Goal: Navigation & Orientation: Find specific page/section

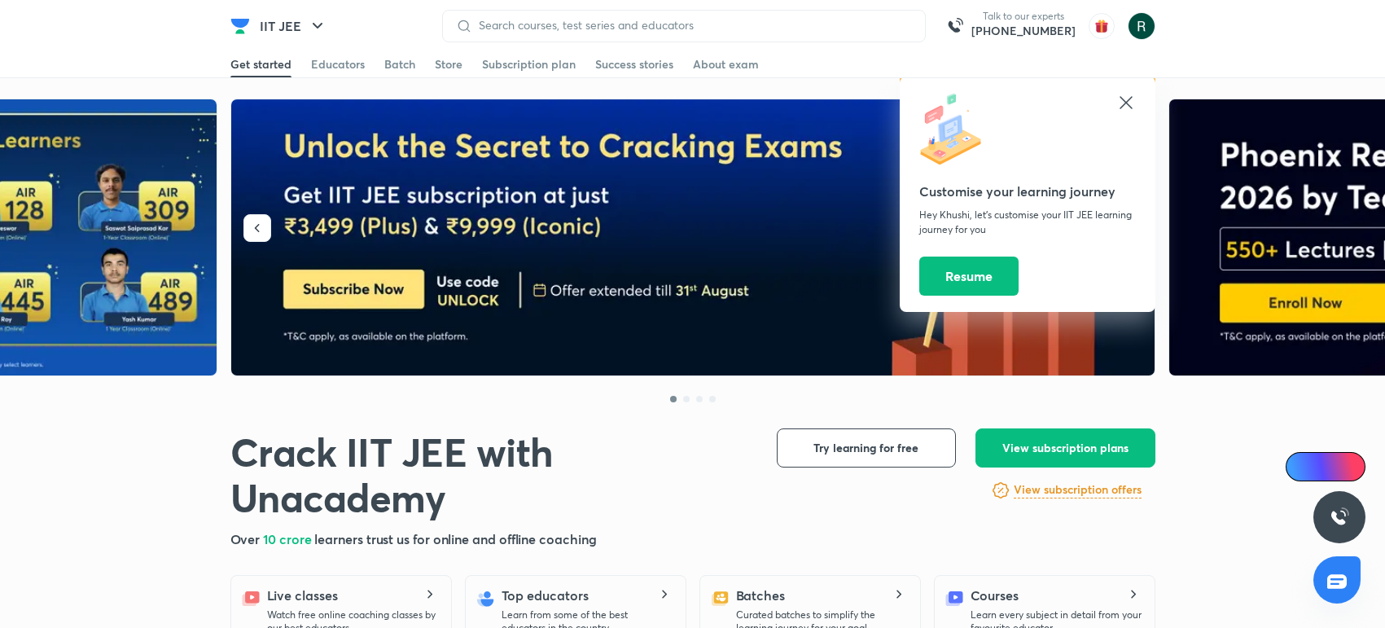
click at [289, 17] on button "IIT JEE" at bounding box center [293, 26] width 87 height 33
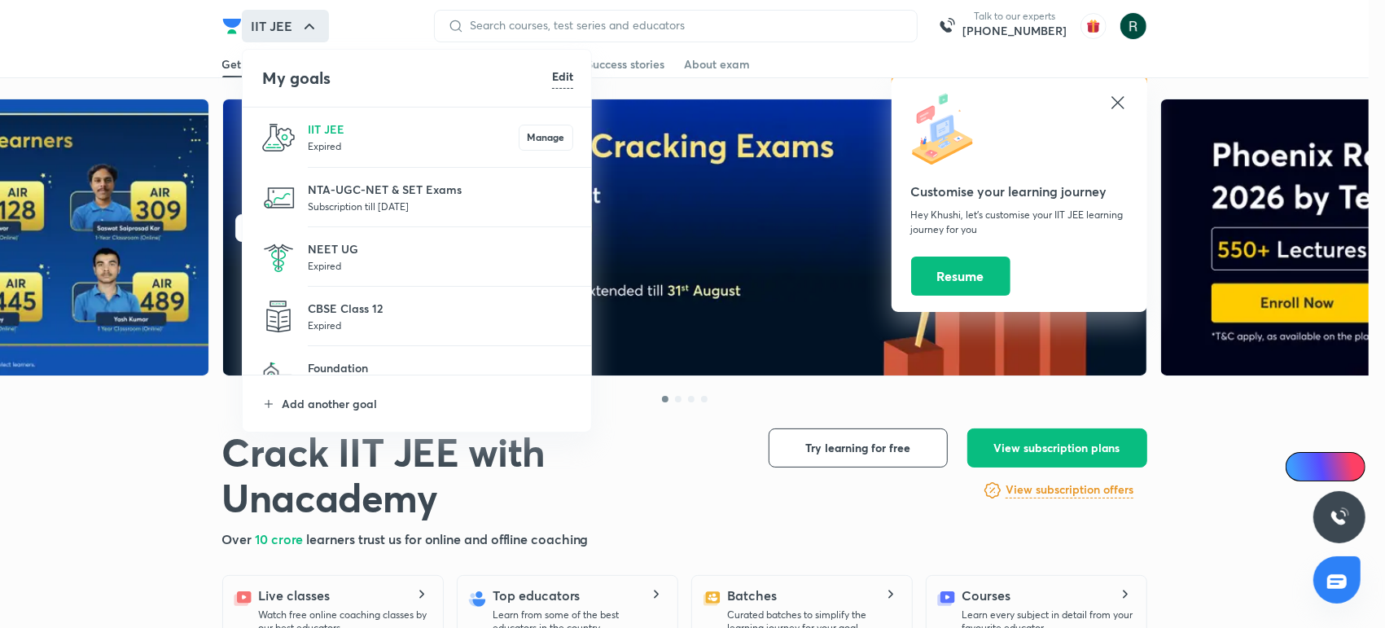
click at [333, 252] on p "NEET UG" at bounding box center [440, 248] width 265 height 17
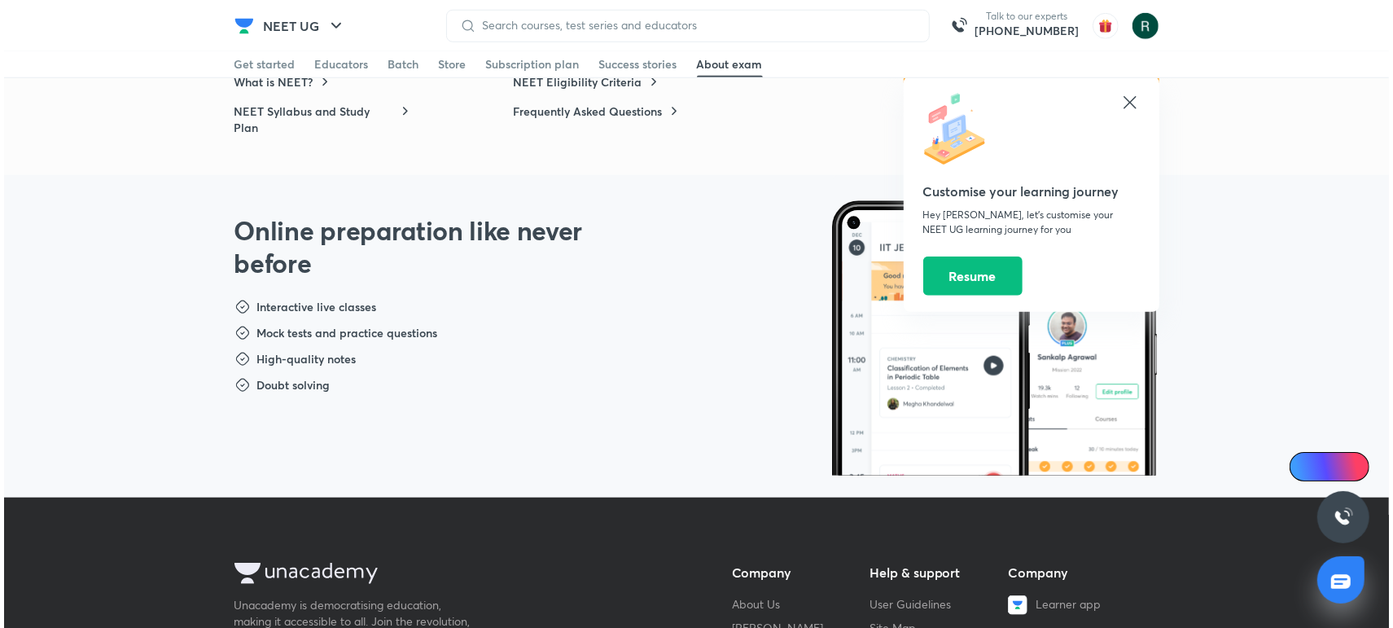
scroll to position [986, 0]
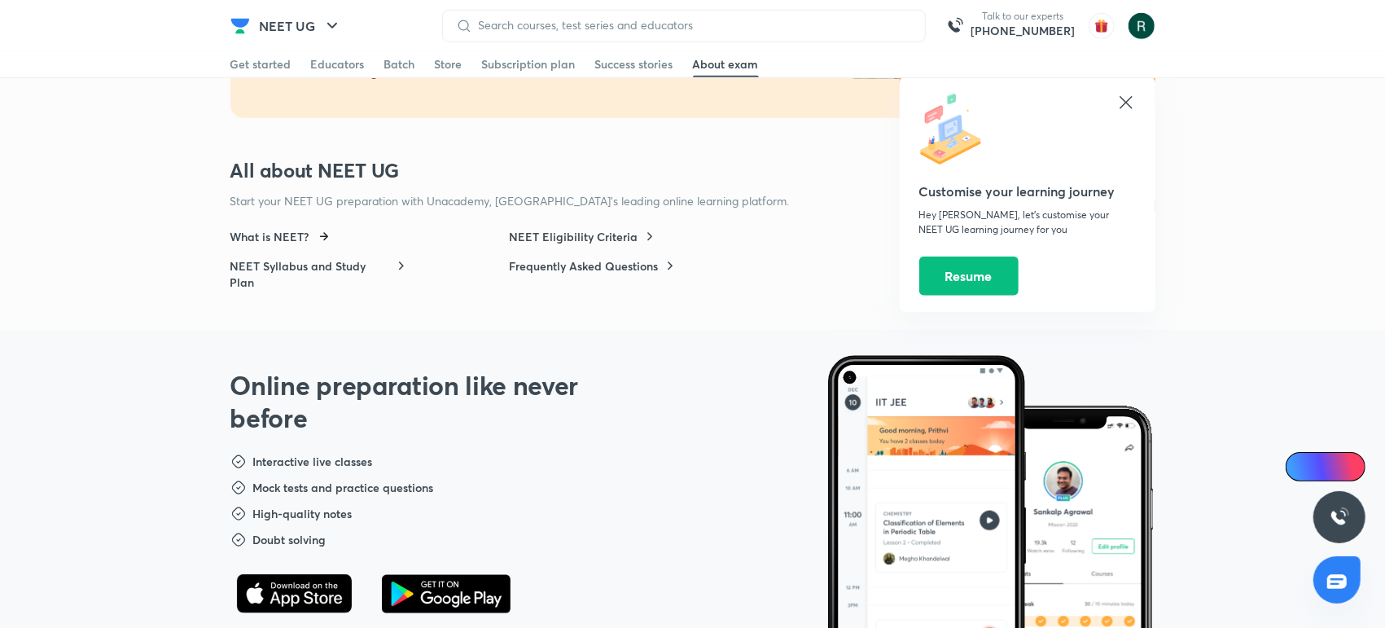
click at [283, 242] on h6 "What is NEET?" at bounding box center [269, 237] width 79 height 16
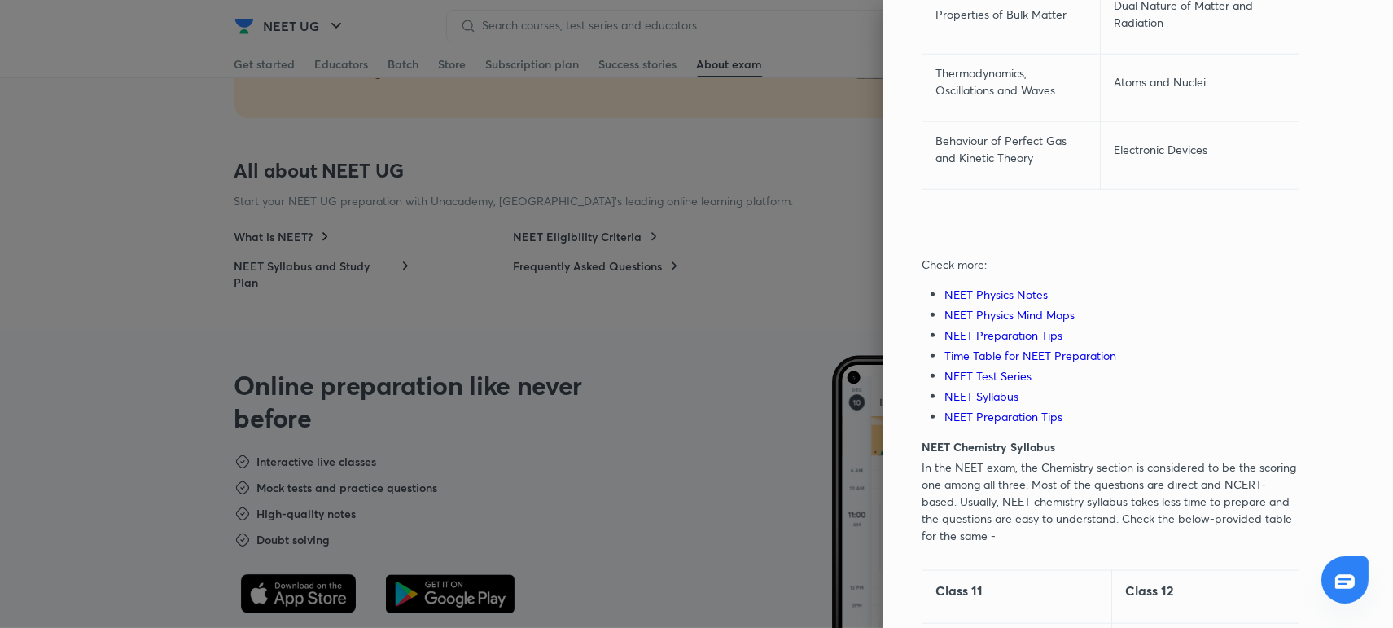
scroll to position [2838, 0]
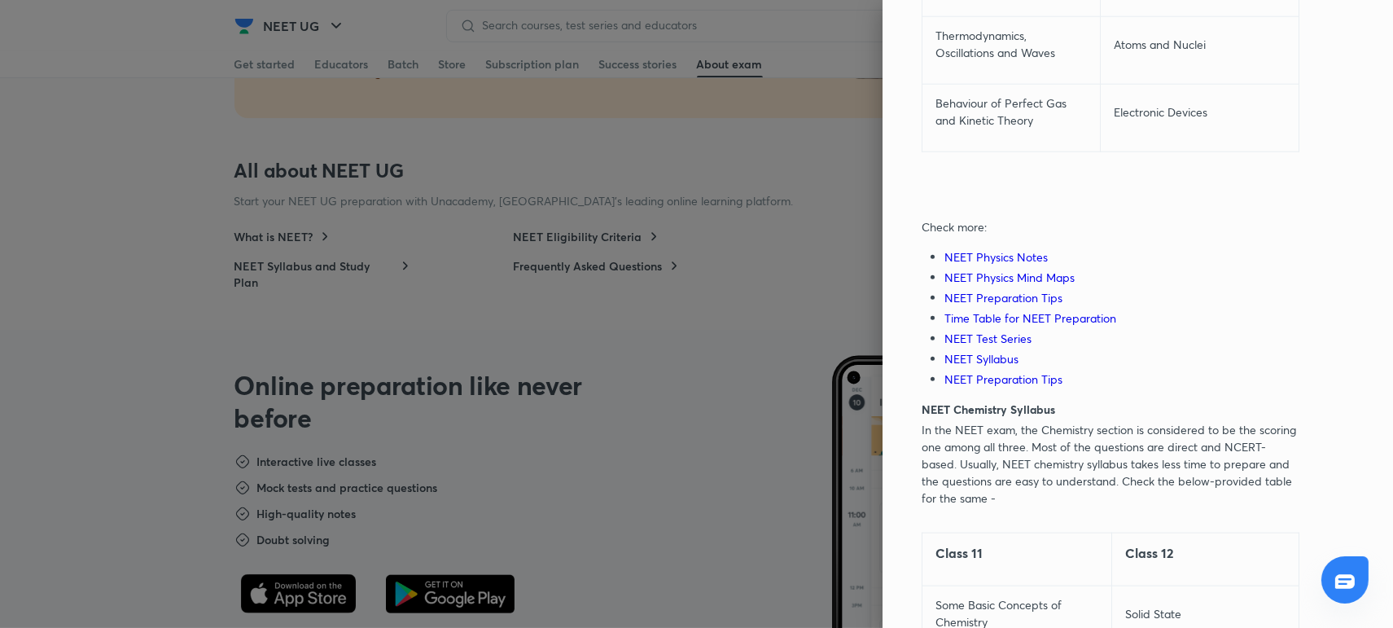
click at [966, 249] on link "NEET Physics Notes" at bounding box center [995, 256] width 103 height 15
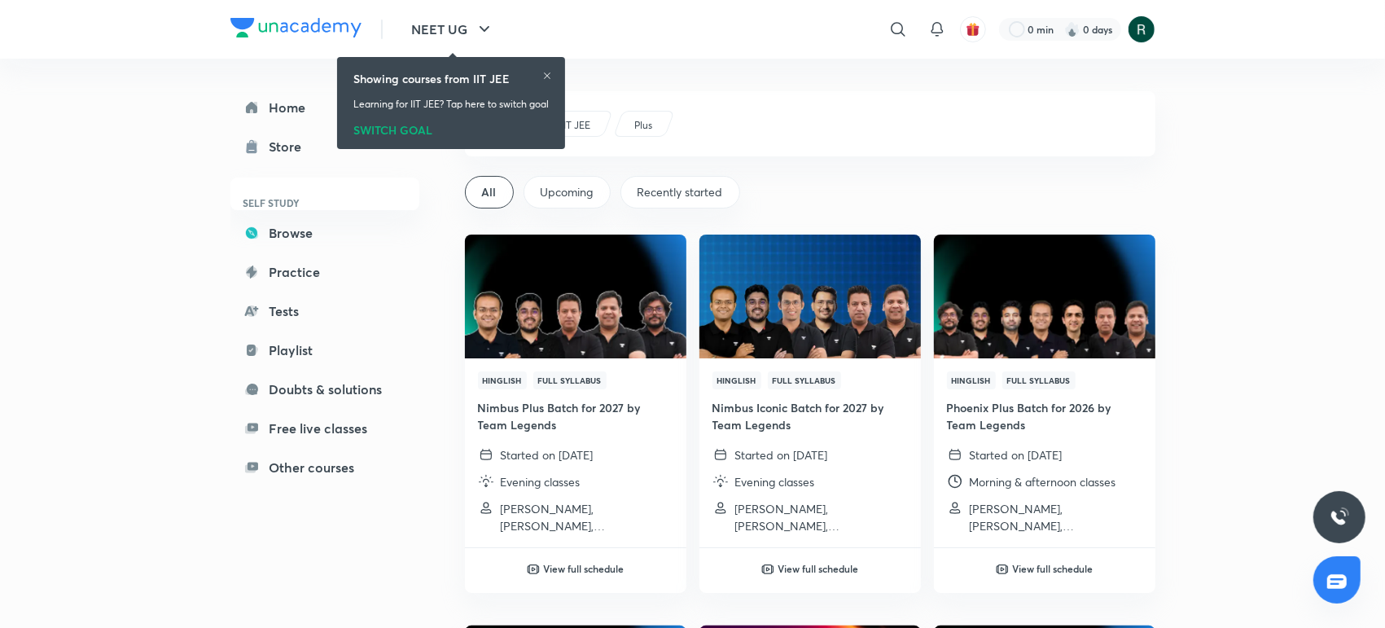
click at [552, 77] on icon at bounding box center [547, 76] width 10 height 10
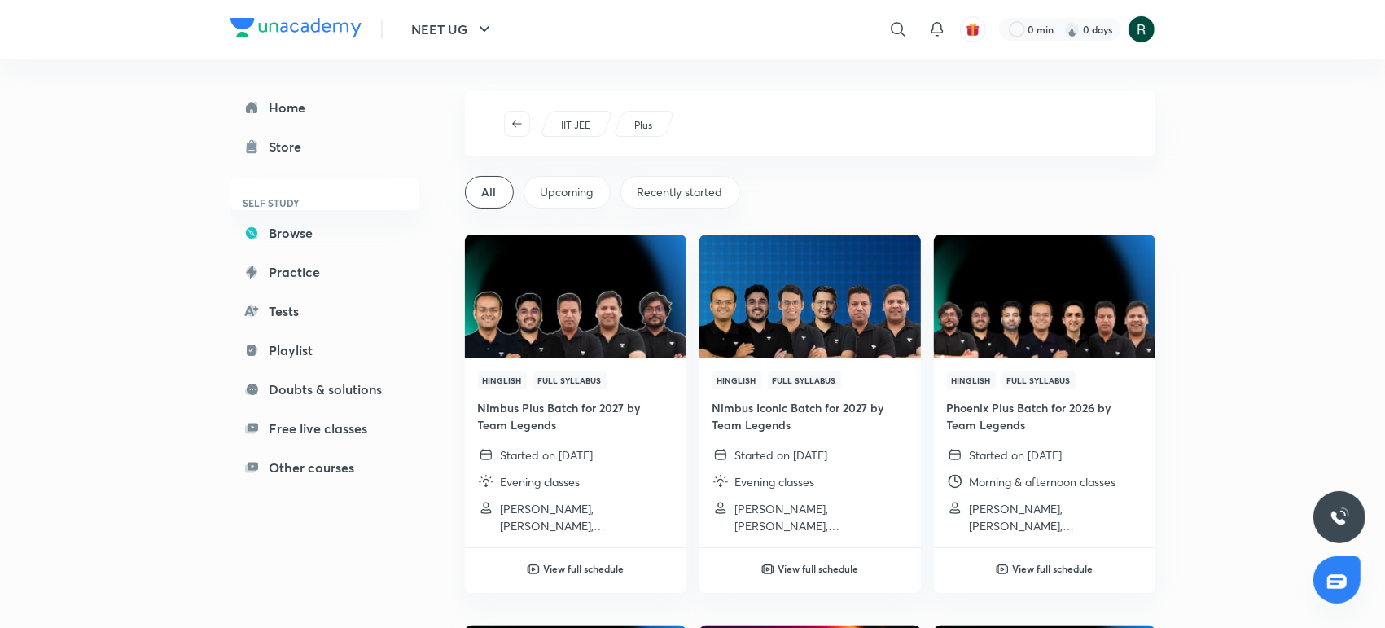
click at [337, 27] on img at bounding box center [295, 28] width 131 height 20
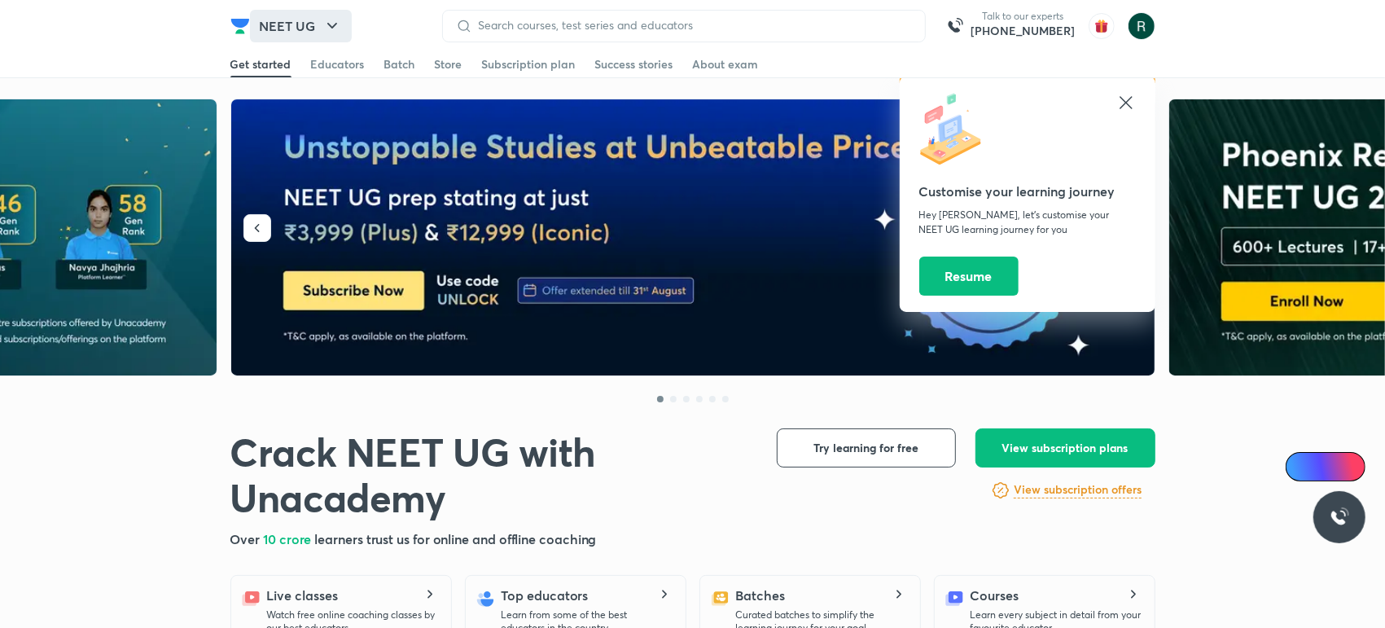
click at [303, 39] on button "NEET UG" at bounding box center [301, 26] width 102 height 33
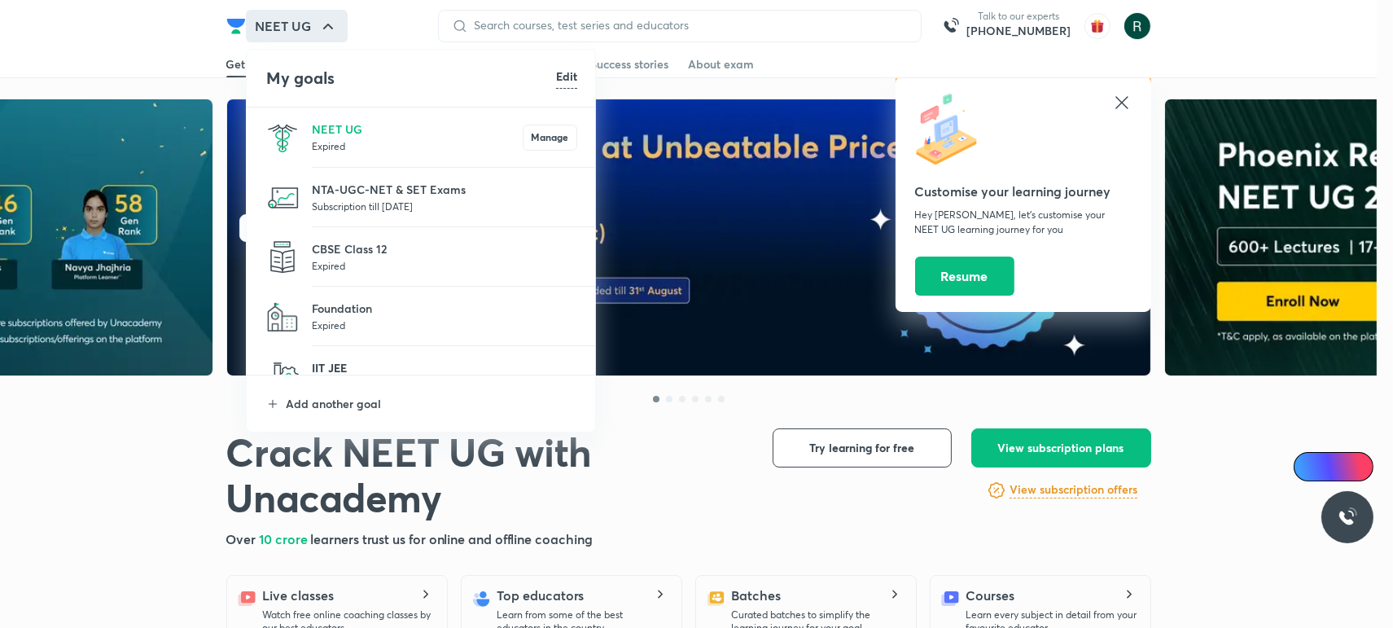
click at [396, 368] on p "IIT JEE" at bounding box center [444, 367] width 265 height 17
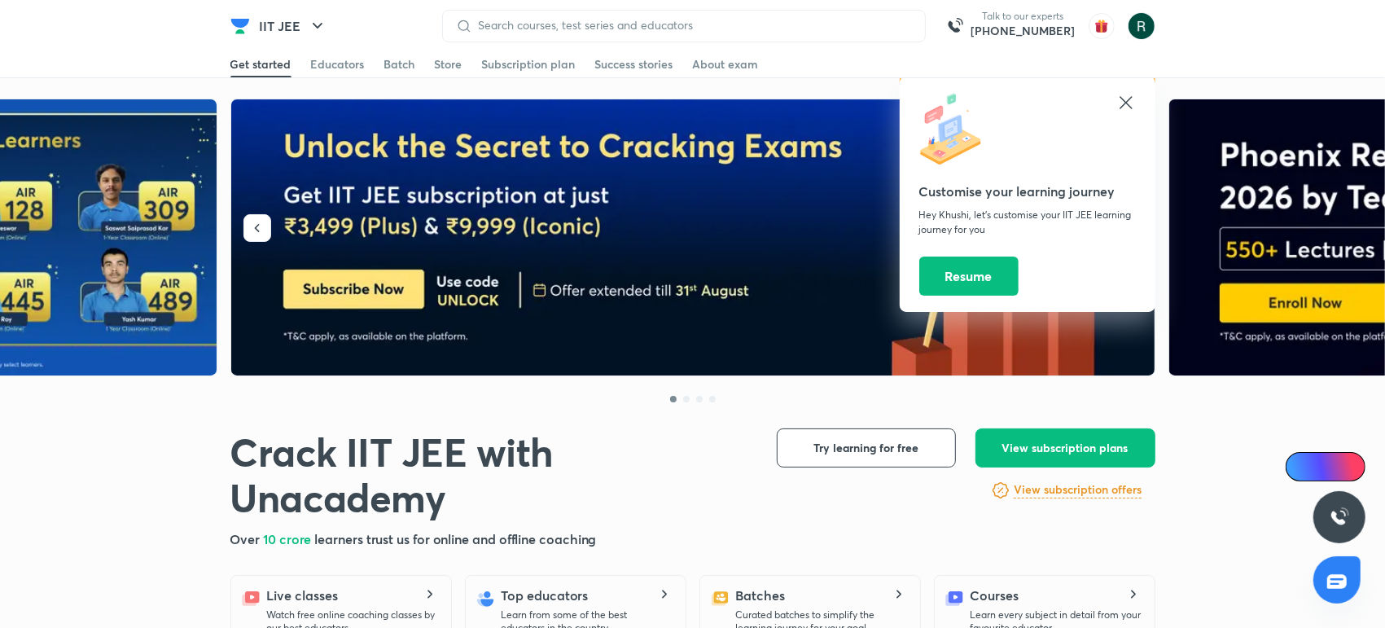
click at [1130, 99] on icon at bounding box center [1126, 103] width 20 height 20
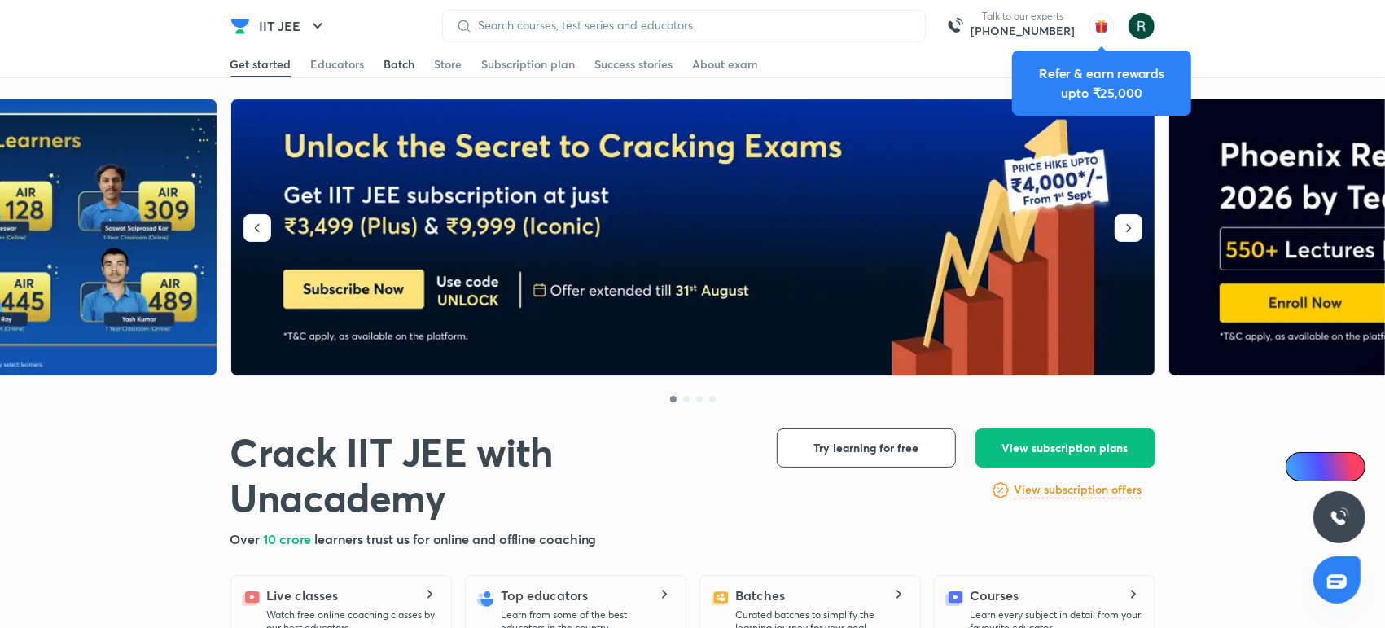
click at [391, 74] on link "Batch" at bounding box center [399, 64] width 31 height 26
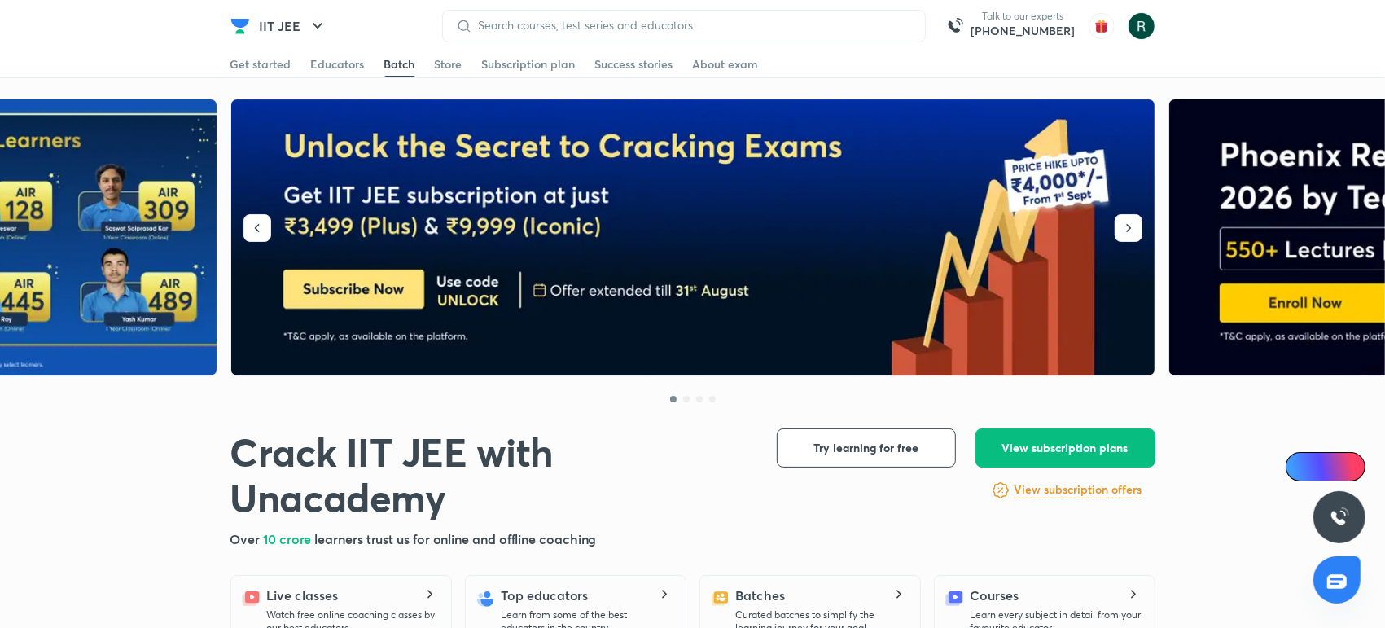
click at [397, 72] on link "Batch" at bounding box center [399, 64] width 31 height 26
click at [366, 75] on div "Get started Educators Batch Store Subscription plan Success stories About exam" at bounding box center [692, 64] width 925 height 26
drag, startPoint x: 366, startPoint y: 75, endPoint x: 352, endPoint y: 66, distance: 17.2
click at [352, 66] on div "Get started Educators Batch Store Subscription plan Success stories About exam" at bounding box center [692, 64] width 925 height 26
click at [352, 66] on div "Educators" at bounding box center [338, 64] width 54 height 16
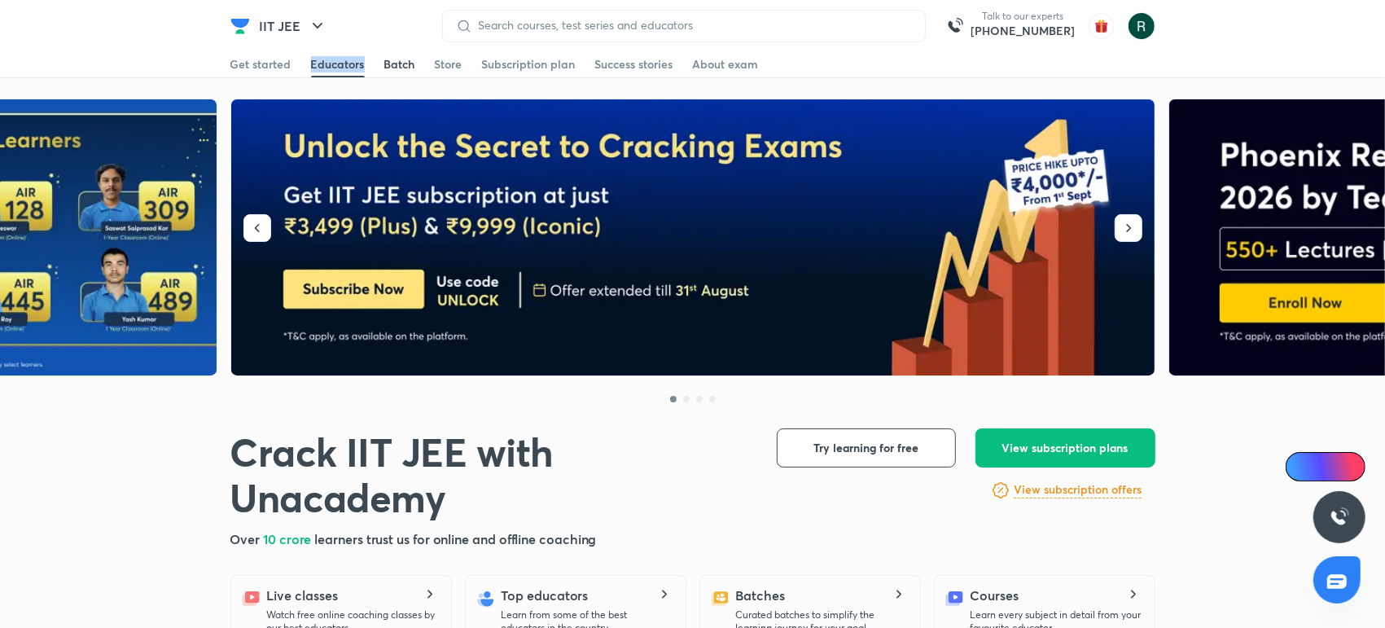
click at [399, 61] on div "Batch" at bounding box center [399, 64] width 31 height 16
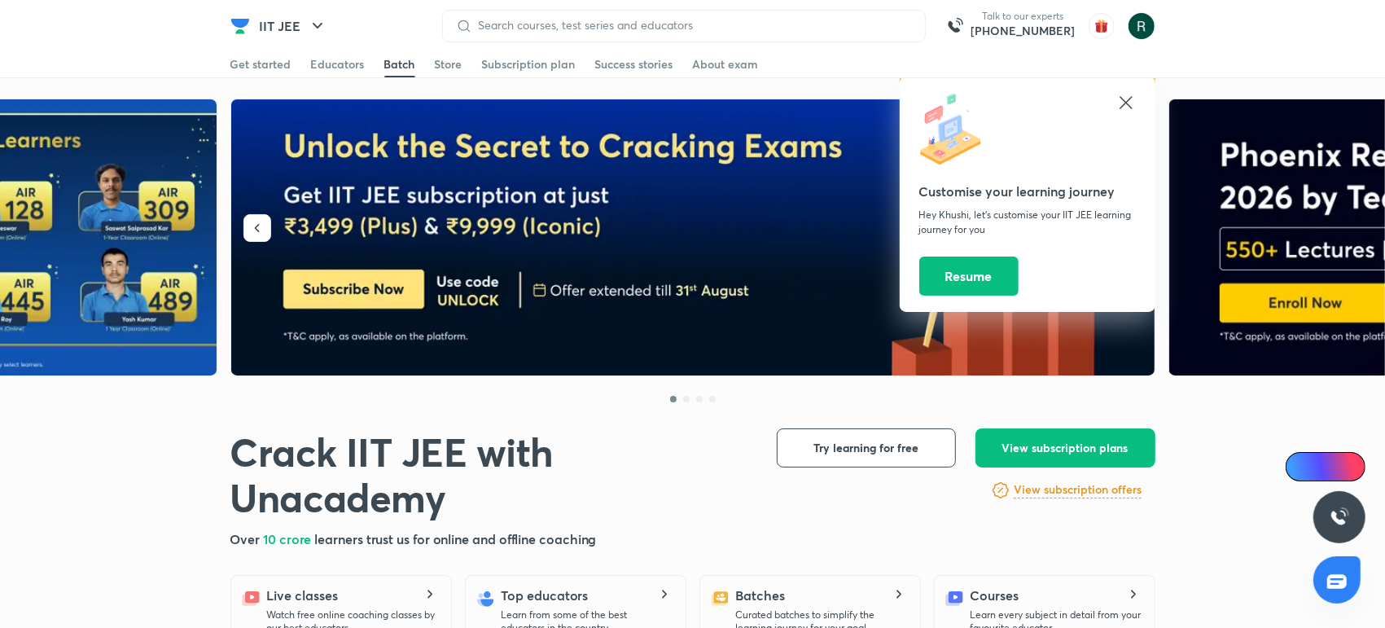
click at [1137, 109] on div "Customise your learning journey Hey Khushi, let’s customise your IIT JEE learni…" at bounding box center [1027, 194] width 256 height 235
click at [1127, 103] on icon at bounding box center [1126, 103] width 20 height 20
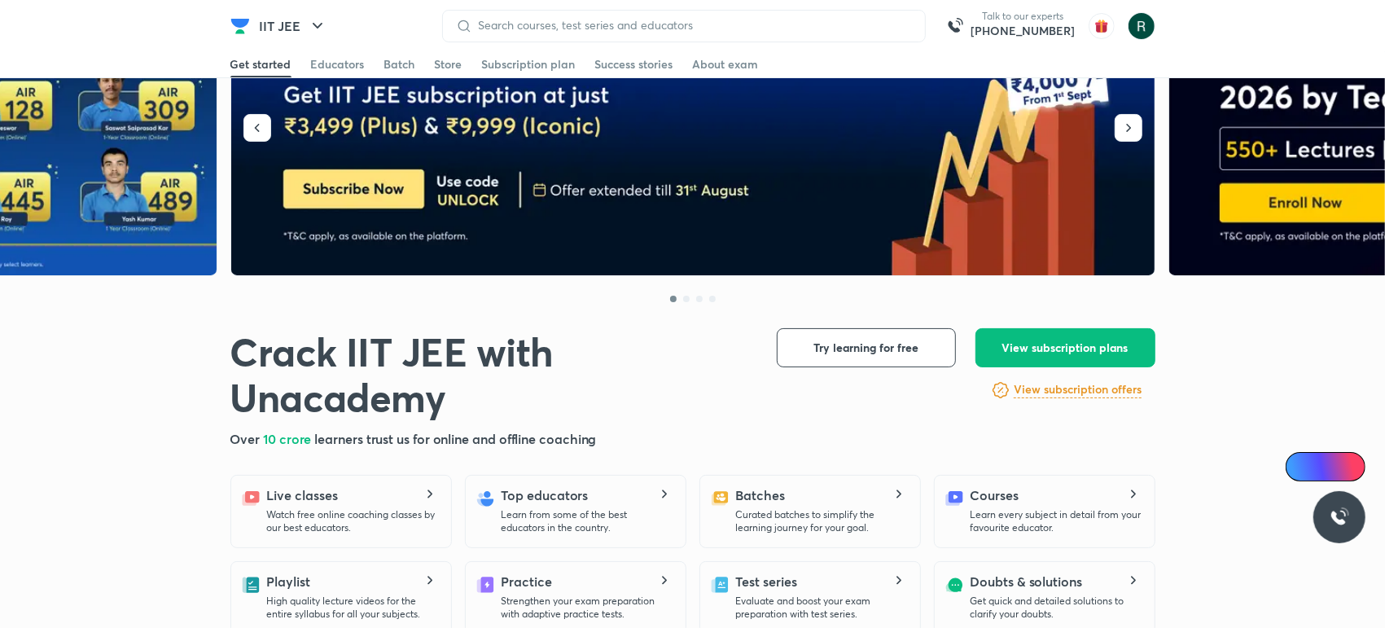
scroll to position [102, 0]
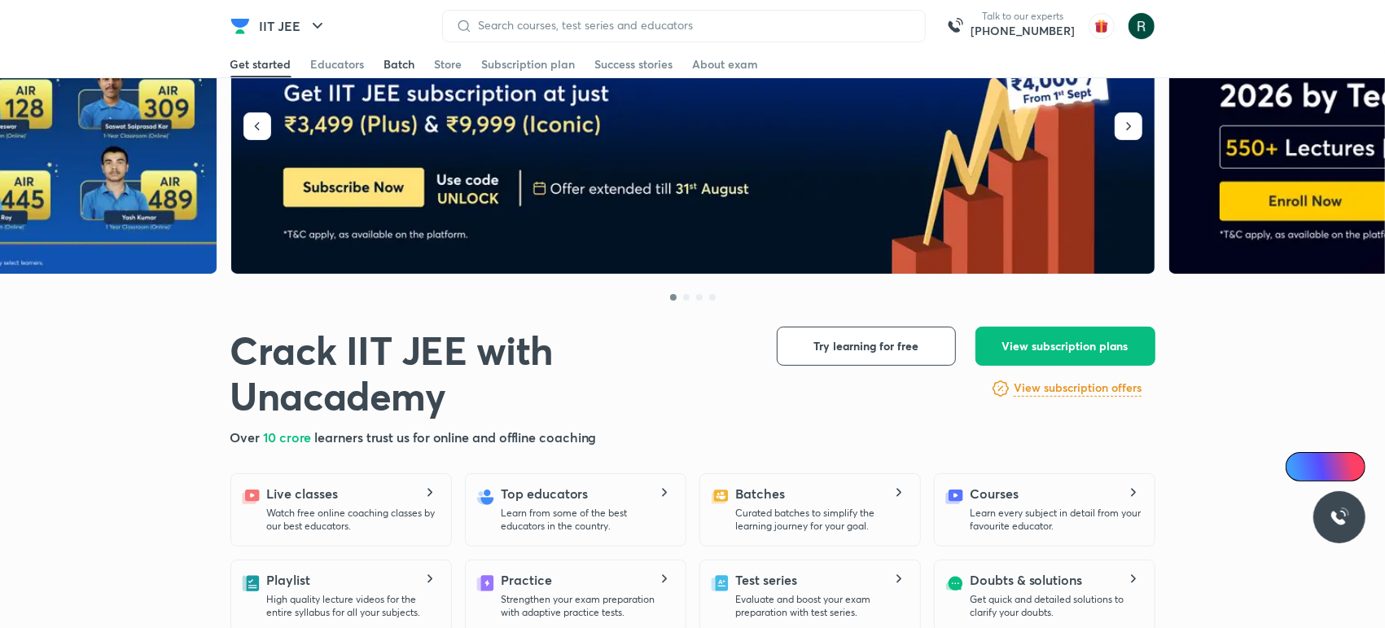
click at [410, 72] on div "Batch" at bounding box center [399, 64] width 31 height 16
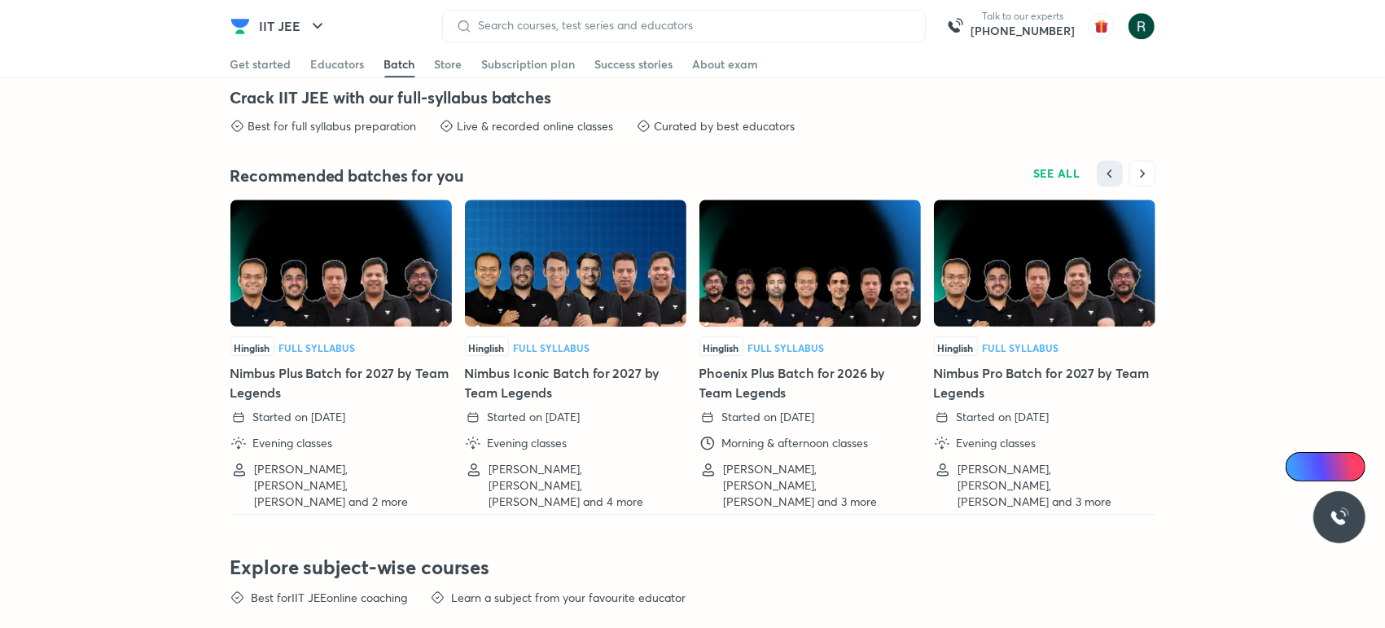
scroll to position [3710, 0]
